Goal: Task Accomplishment & Management: Use online tool/utility

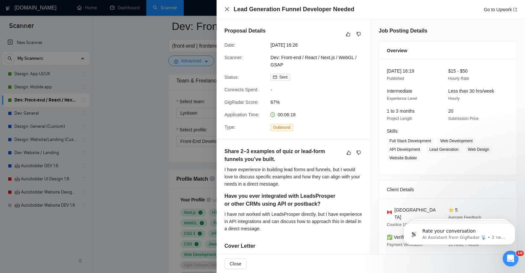
click at [225, 9] on icon "close" at bounding box center [226, 9] width 5 height 5
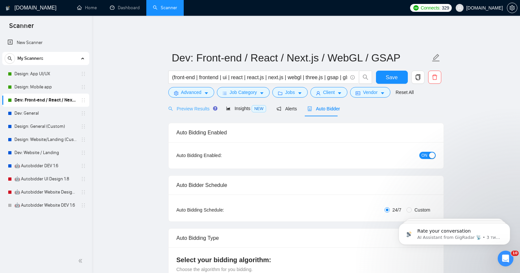
click at [189, 109] on div "Preview Results" at bounding box center [191, 108] width 47 height 15
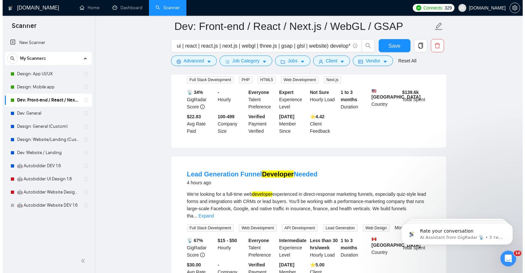
scroll to position [121, 0]
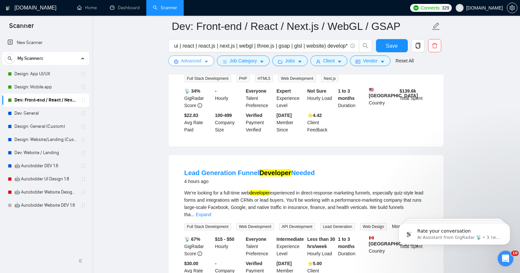
click at [195, 61] on span "Advanced" at bounding box center [191, 60] width 20 height 7
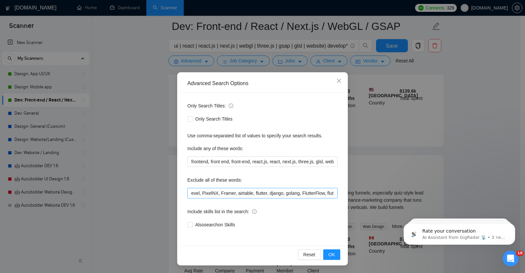
scroll to position [0, 1046]
click at [331, 194] on input "no agencies, back end, back-end, backend, full stack, full-stack, casino, slot …" at bounding box center [262, 193] width 150 height 11
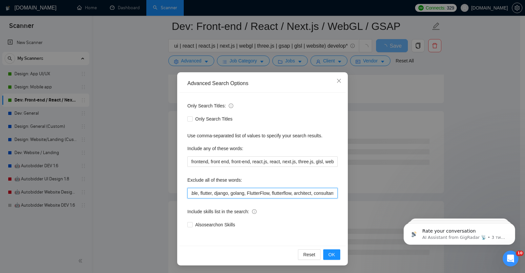
scroll to position [0, 1081]
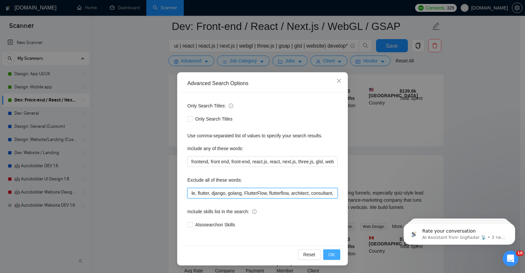
type input "no agencies, back end, back-end, backend, full stack, full-stack, casino, slot …"
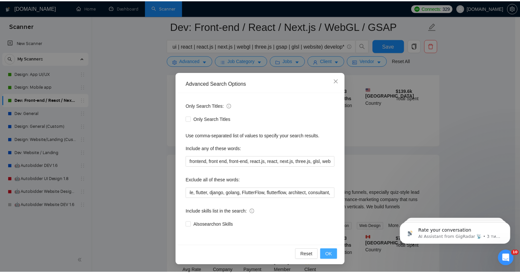
scroll to position [0, 0]
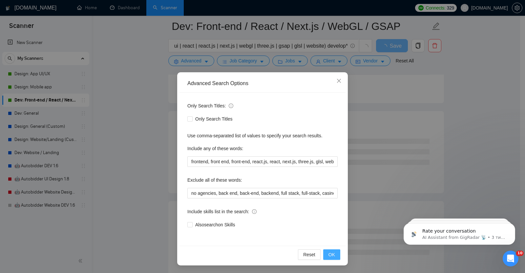
click at [330, 255] on span "OK" at bounding box center [331, 254] width 7 height 7
